Goal: Task Accomplishment & Management: Manage account settings

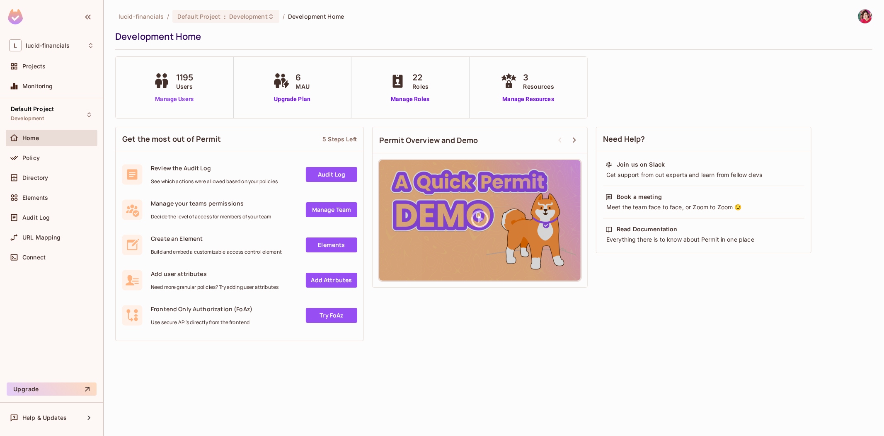
click at [180, 102] on link "Manage Users" at bounding box center [174, 99] width 46 height 9
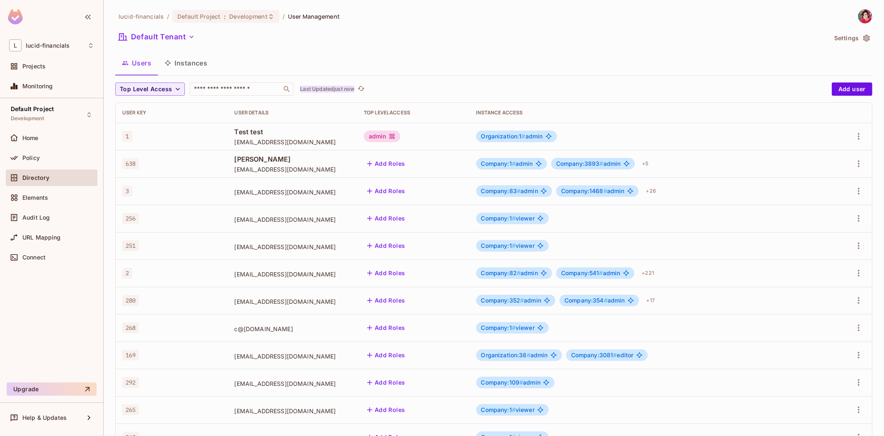
drag, startPoint x: 395, startPoint y: 88, endPoint x: 347, endPoint y: 86, distance: 48.1
click at [392, 89] on div "Top Level Access ​ Last Updated just now" at bounding box center [471, 88] width 712 height 13
click at [243, 82] on div "lucid-financials / Default Project : Development / User Management Default Tena…" at bounding box center [493, 288] width 757 height 558
click at [237, 89] on input "text" at bounding box center [235, 89] width 87 height 8
type input "*"
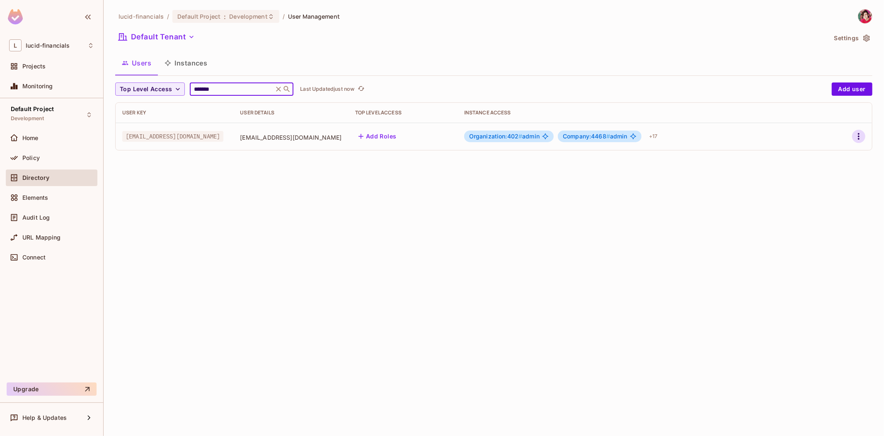
type input "*******"
click at [863, 137] on button "button" at bounding box center [858, 136] width 13 height 13
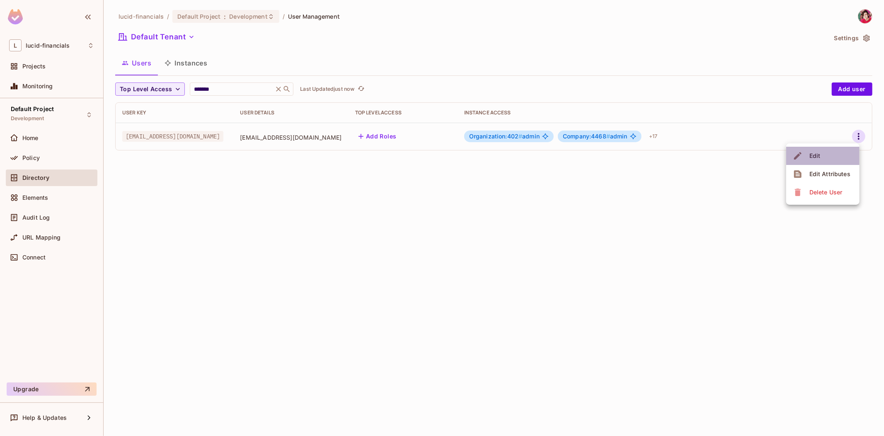
click at [846, 152] on li "Edit" at bounding box center [822, 156] width 73 height 18
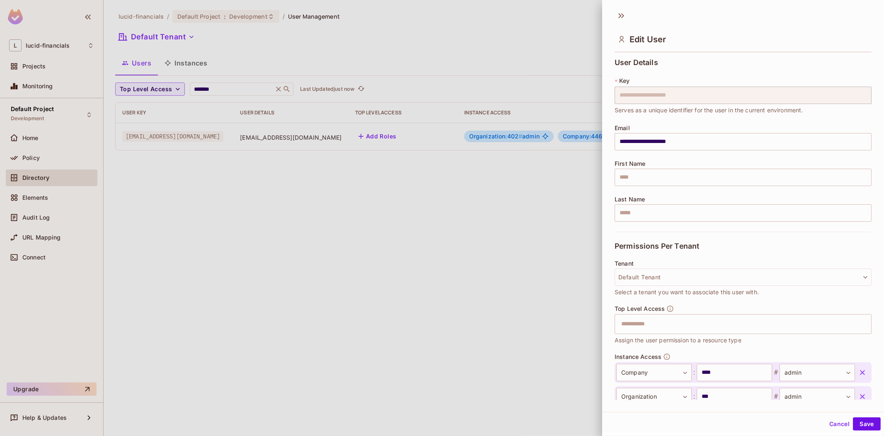
scroll to position [265, 0]
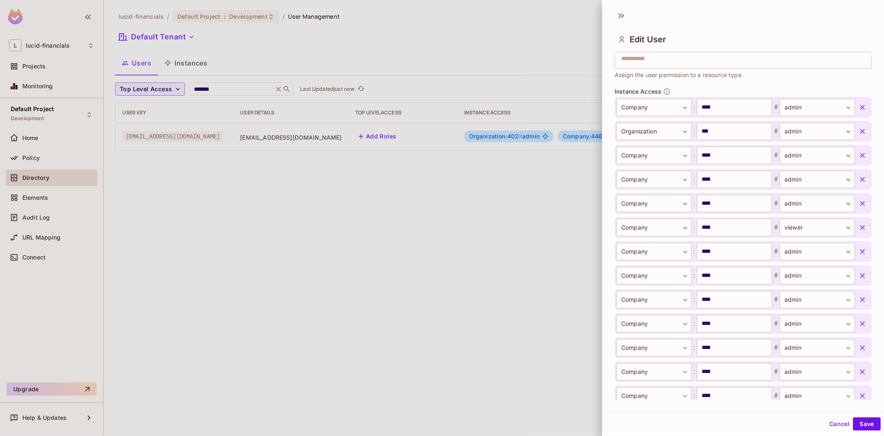
click at [858, 225] on icon "button" at bounding box center [862, 227] width 8 height 8
click at [863, 423] on button "Save" at bounding box center [867, 423] width 28 height 13
